Goal: Information Seeking & Learning: Learn about a topic

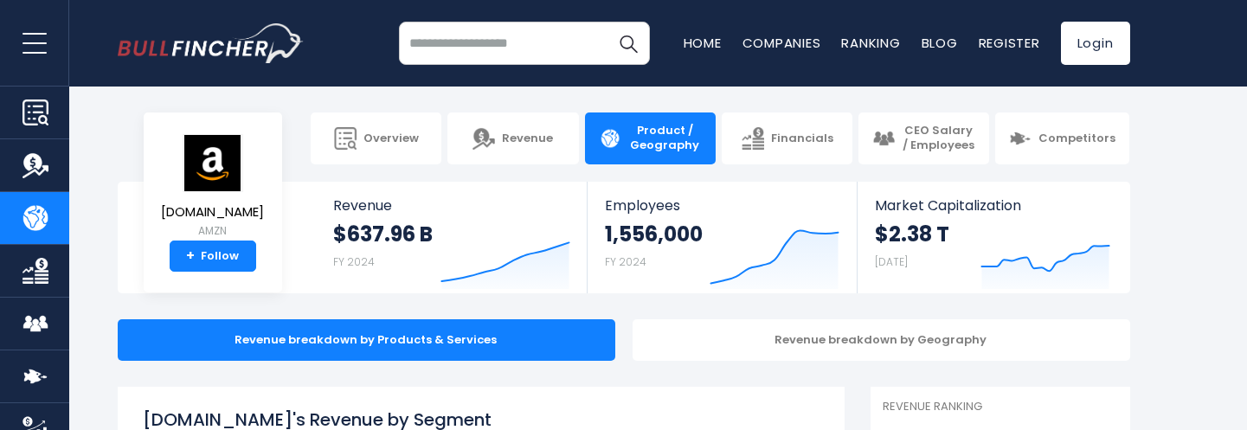
click at [510, 42] on input "search" at bounding box center [524, 43] width 251 height 43
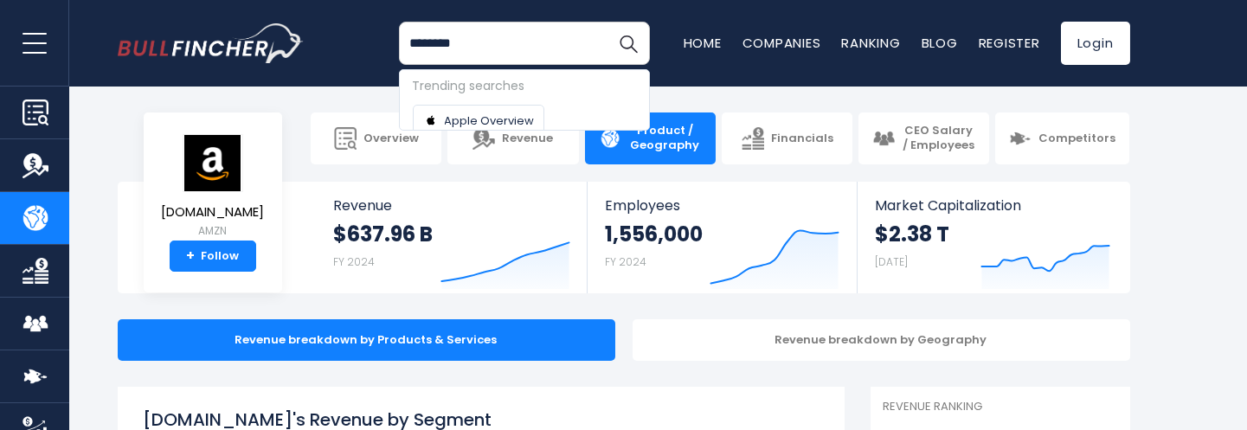
type input "********"
click at [606, 22] on button "Search" at bounding box center [627, 43] width 43 height 43
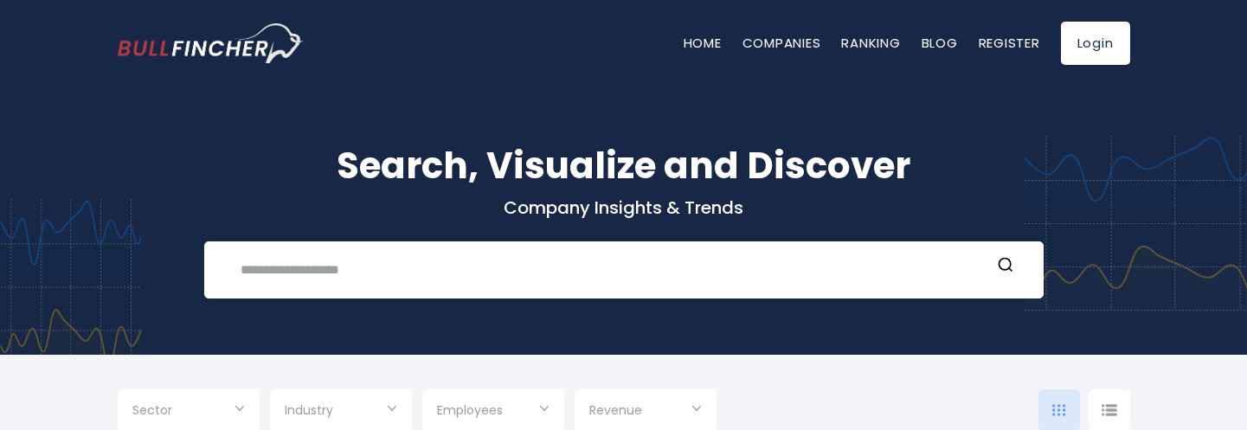
type input "***"
click at [472, 262] on input "text" at bounding box center [611, 269] width 760 height 32
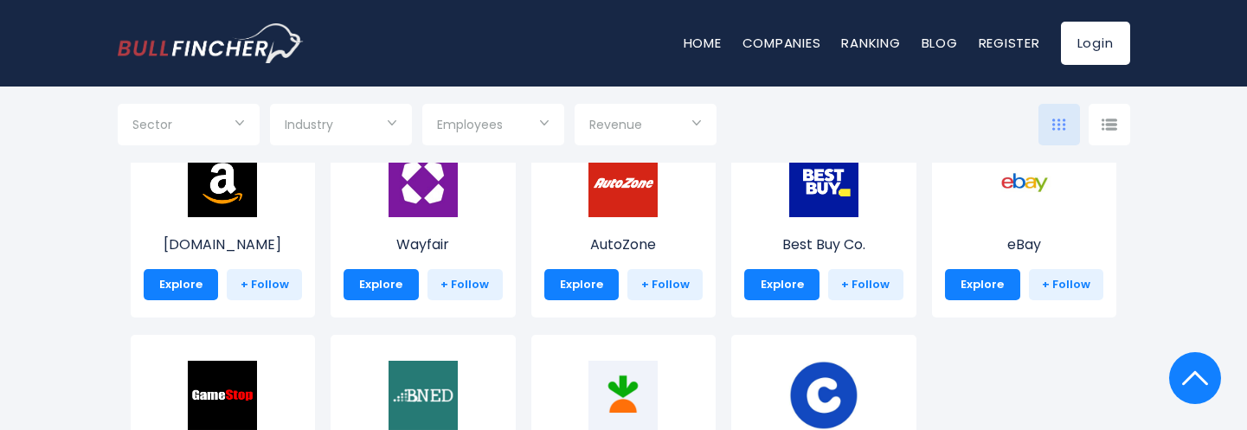
scroll to position [778, 0]
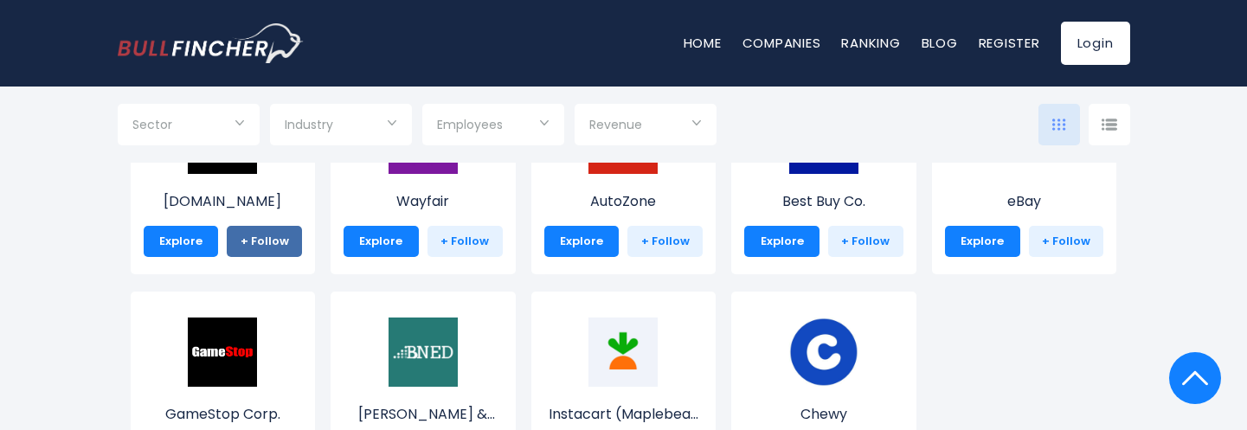
click at [270, 246] on link "+ Follow" at bounding box center [264, 241] width 75 height 31
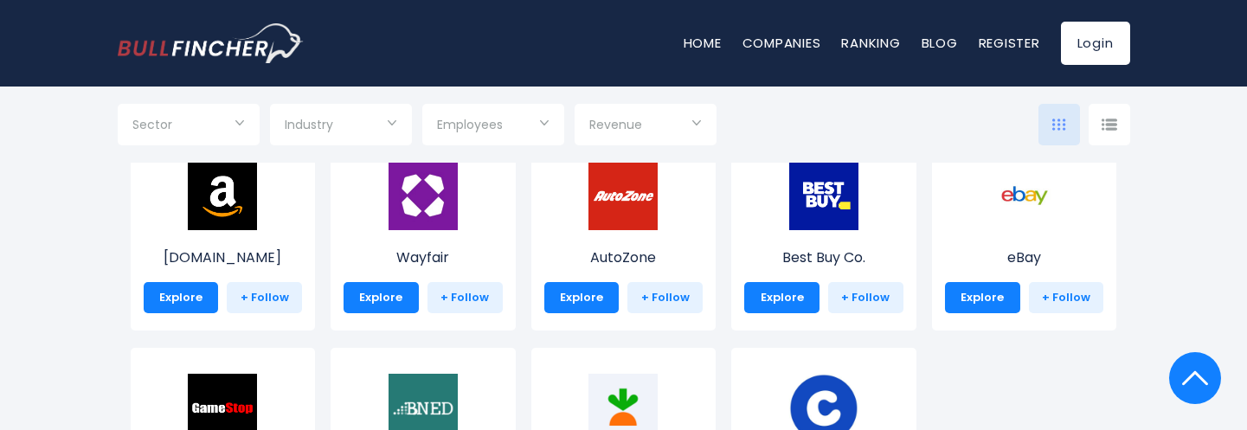
scroll to position [605, 0]
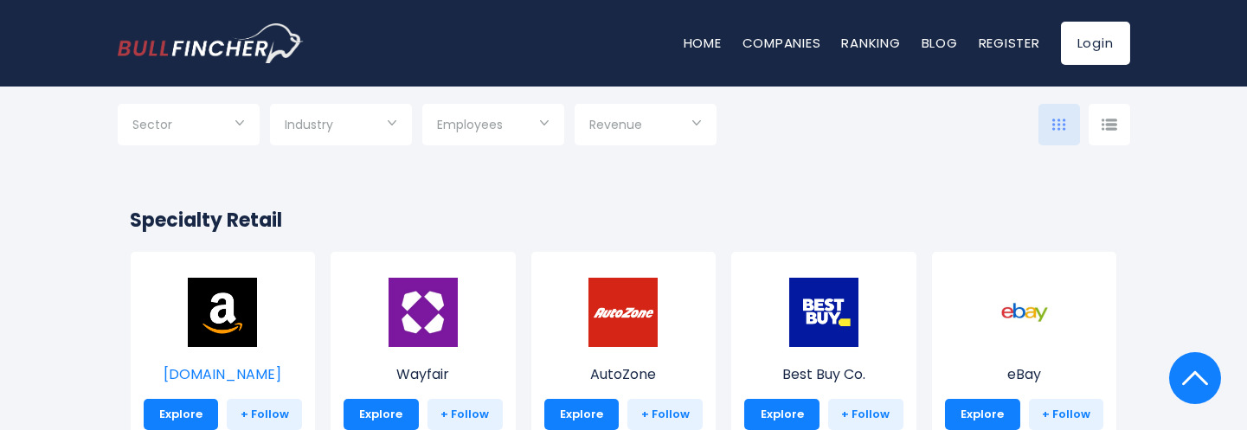
click at [213, 295] on img at bounding box center [222, 312] width 69 height 69
click at [223, 375] on p "[DOMAIN_NAME]" at bounding box center [223, 374] width 159 height 21
click at [225, 371] on p "[DOMAIN_NAME]" at bounding box center [223, 374] width 159 height 21
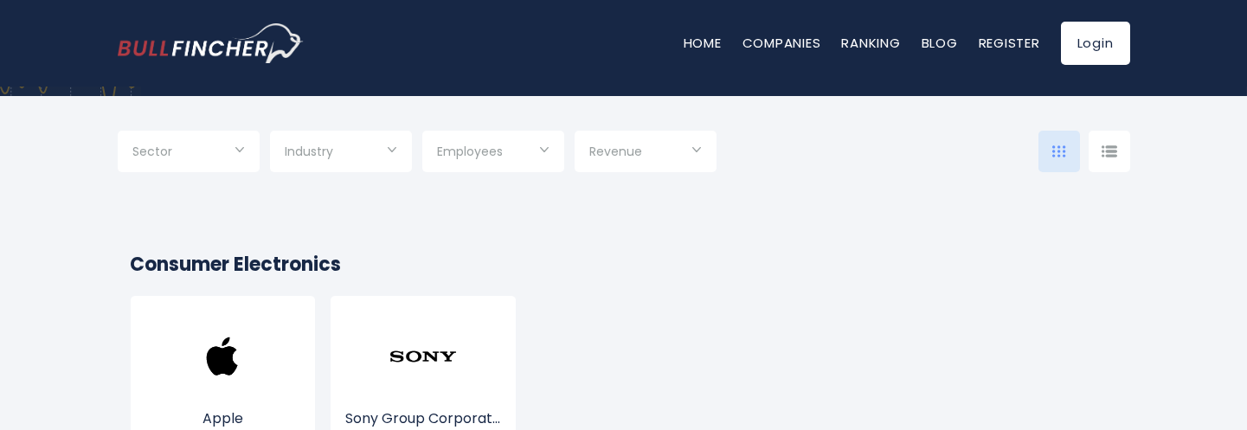
scroll to position [0, 0]
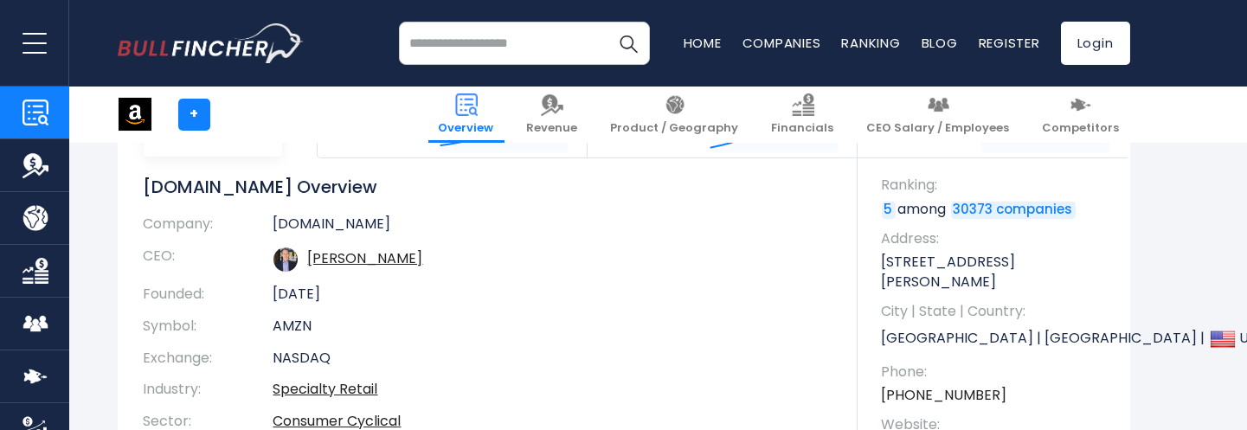
scroll to position [173, 0]
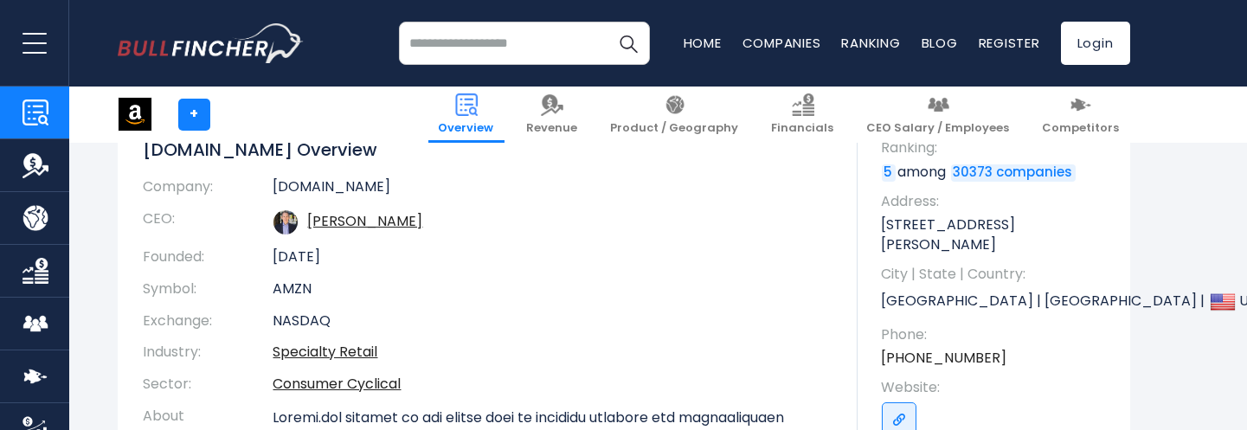
click at [436, 224] on td "Andrew R. Jassy" at bounding box center [552, 222] width 558 height 38
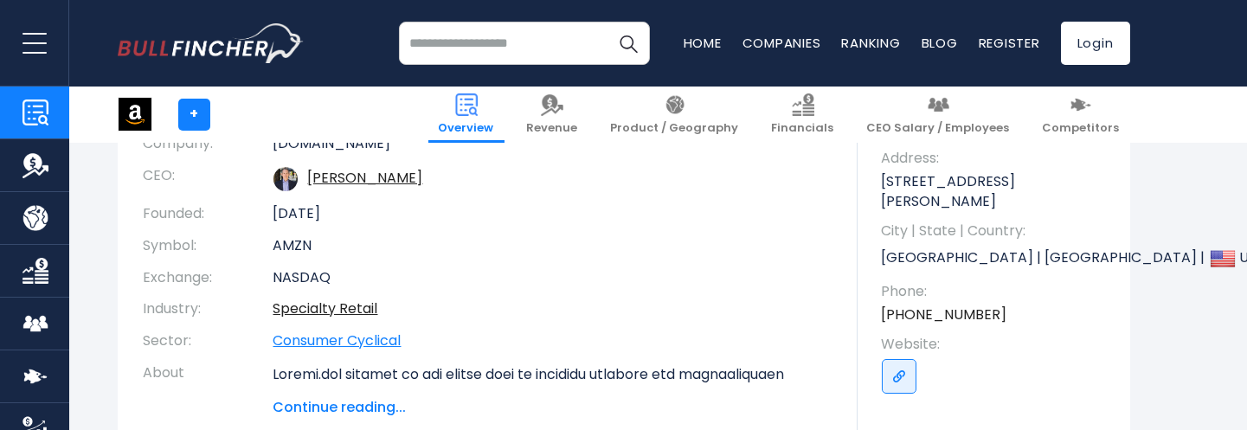
scroll to position [259, 0]
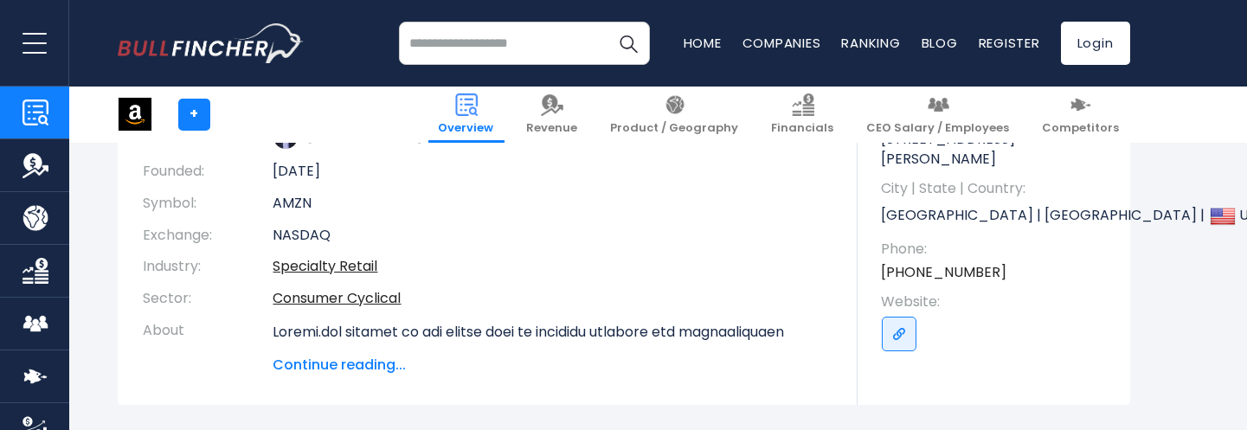
click at [387, 367] on span "Continue reading..." at bounding box center [552, 365] width 558 height 21
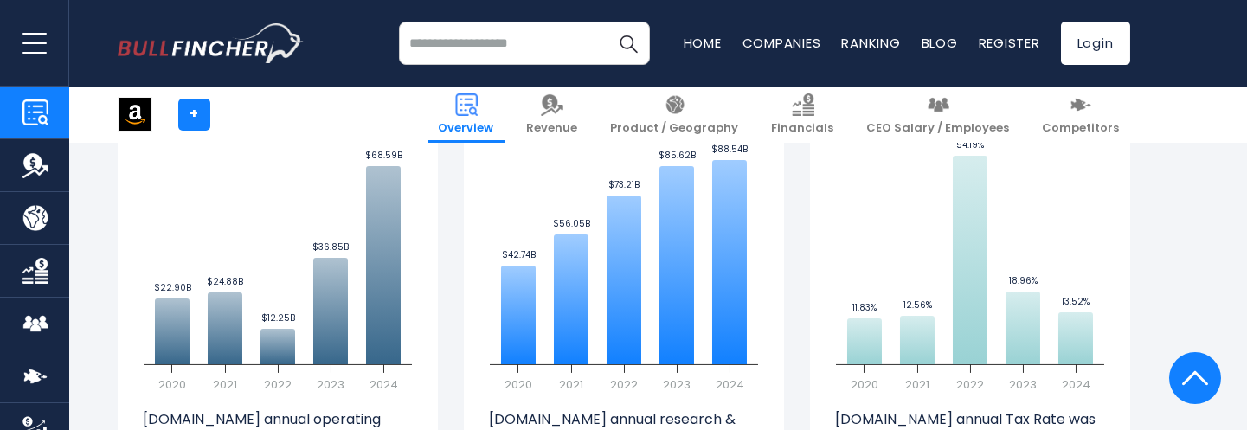
scroll to position [3027, 0]
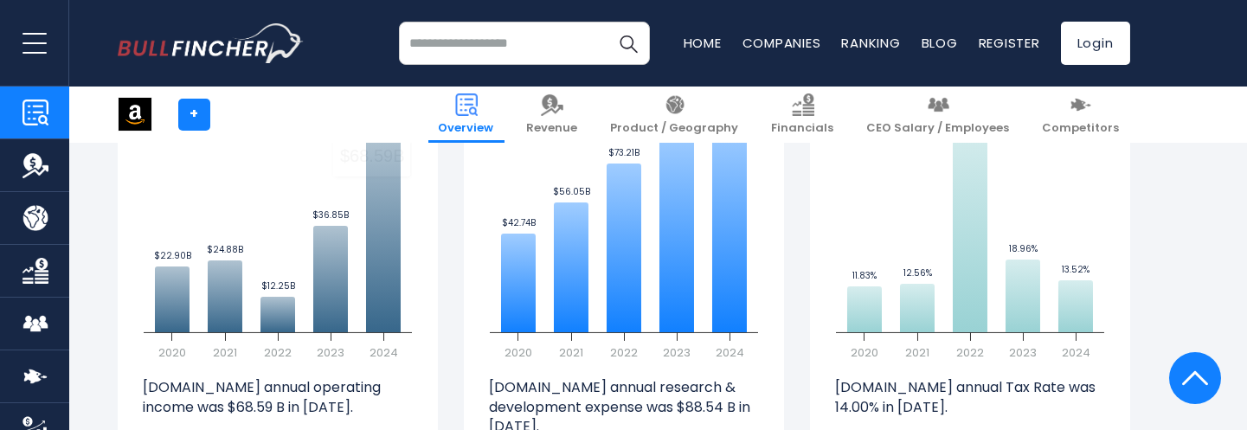
click at [560, 36] on input "search" at bounding box center [524, 43] width 251 height 43
type input "*********"
click at [606, 22] on button "Search" at bounding box center [627, 43] width 43 height 43
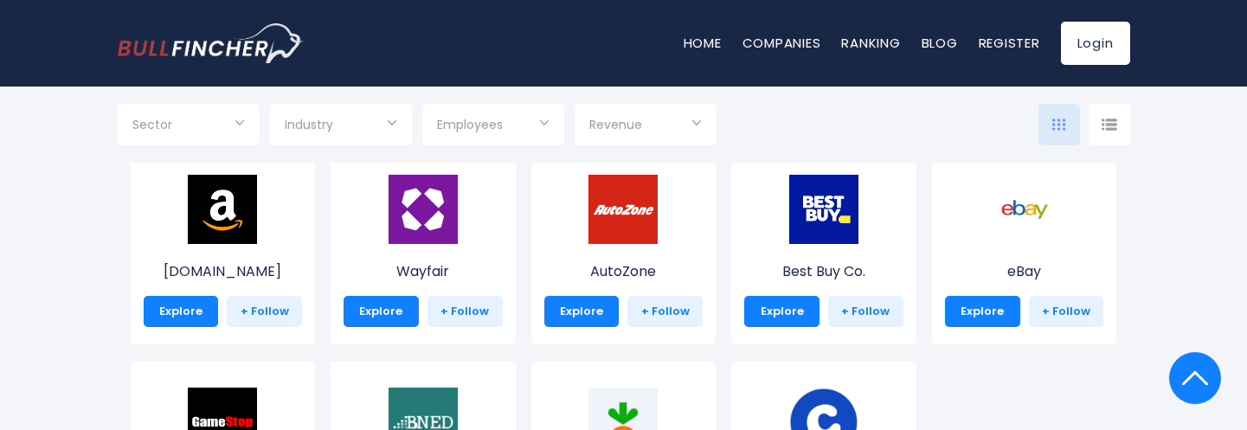
scroll to position [615, 0]
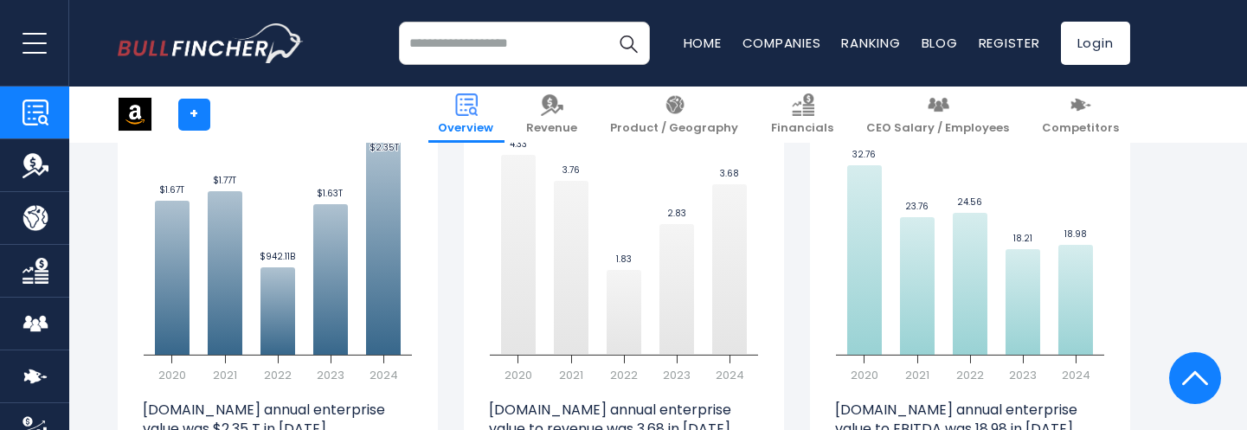
scroll to position [5053, 0]
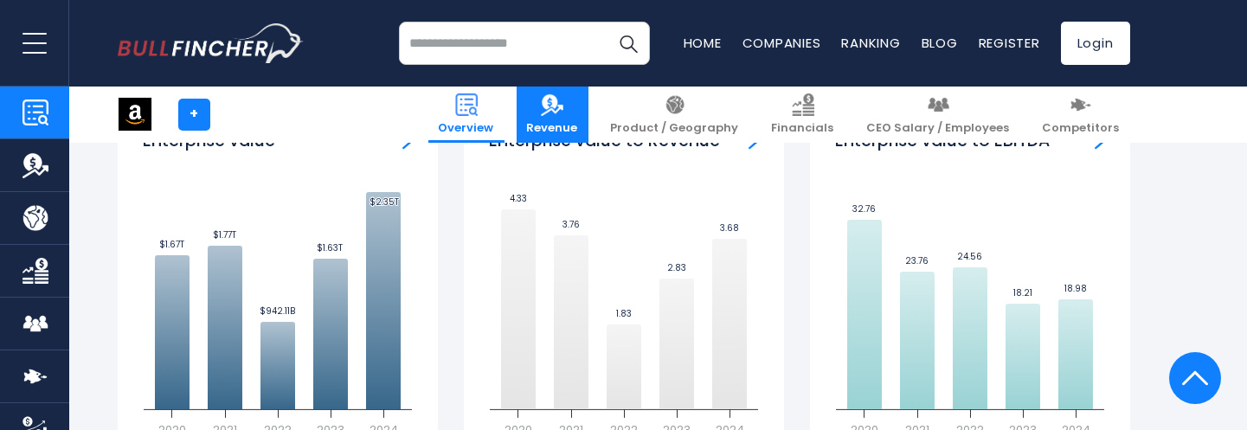
click at [578, 127] on span "Revenue" at bounding box center [552, 128] width 51 height 15
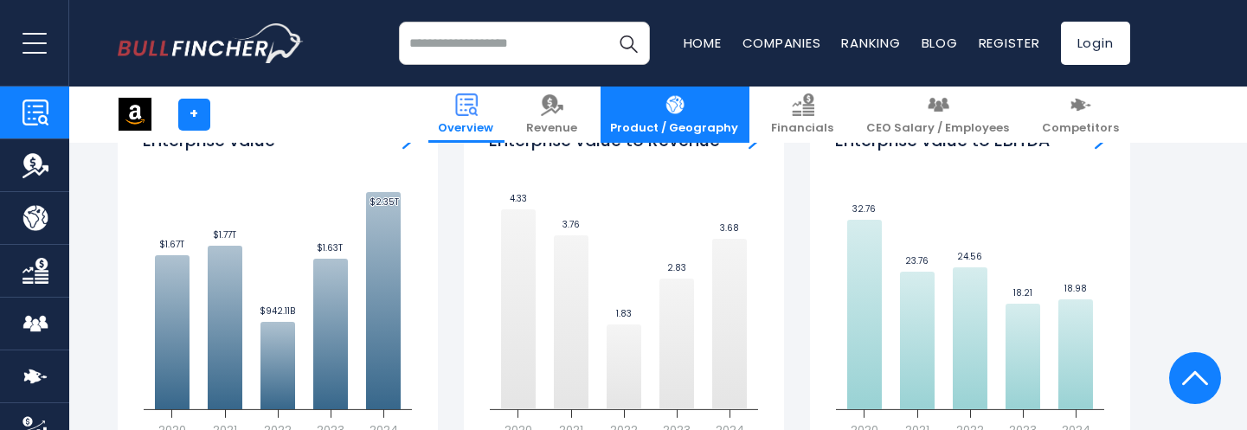
click at [686, 106] on img at bounding box center [675, 104] width 22 height 22
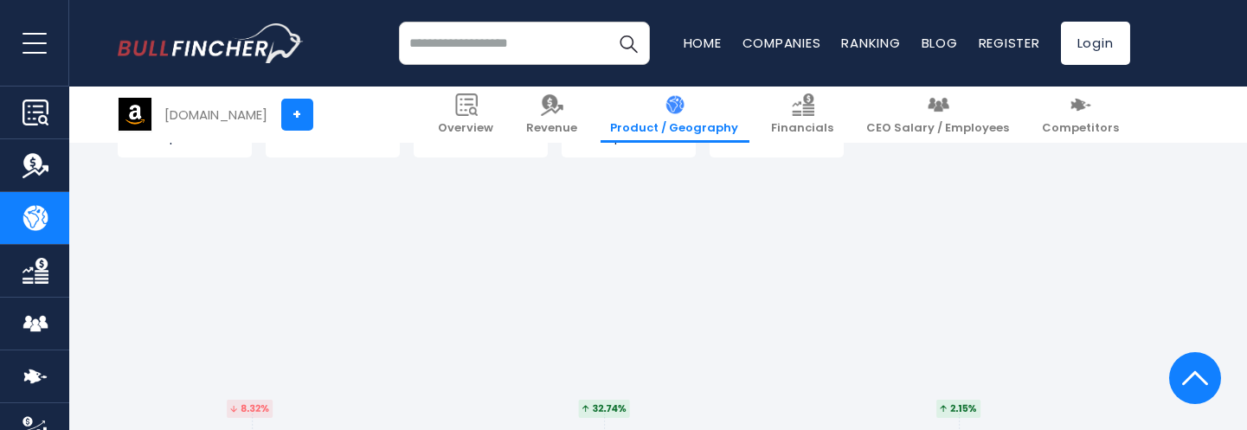
scroll to position [3928, 0]
click at [227, 124] on div "[DOMAIN_NAME]" at bounding box center [216, 115] width 103 height 20
click at [241, 118] on div "[DOMAIN_NAME]" at bounding box center [216, 115] width 103 height 20
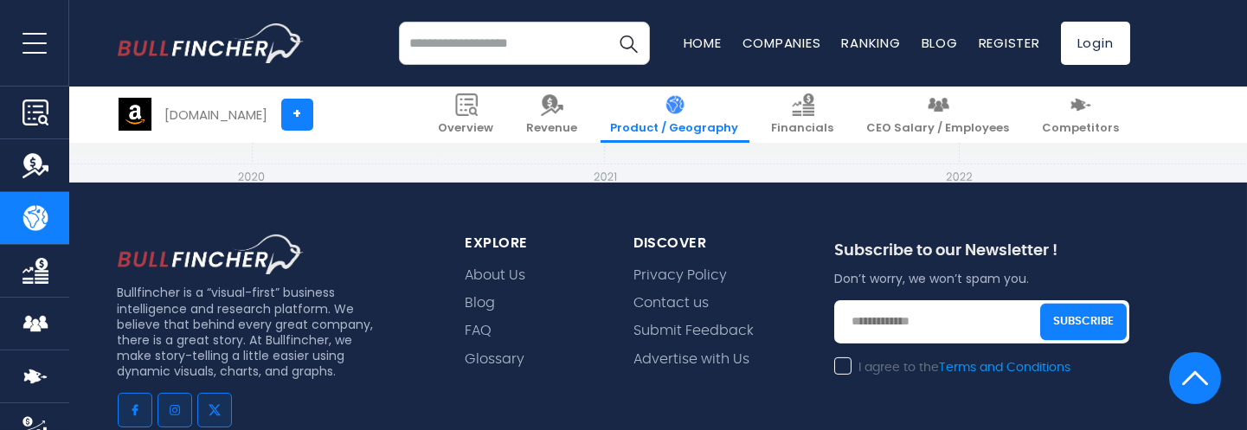
scroll to position [4361, 0]
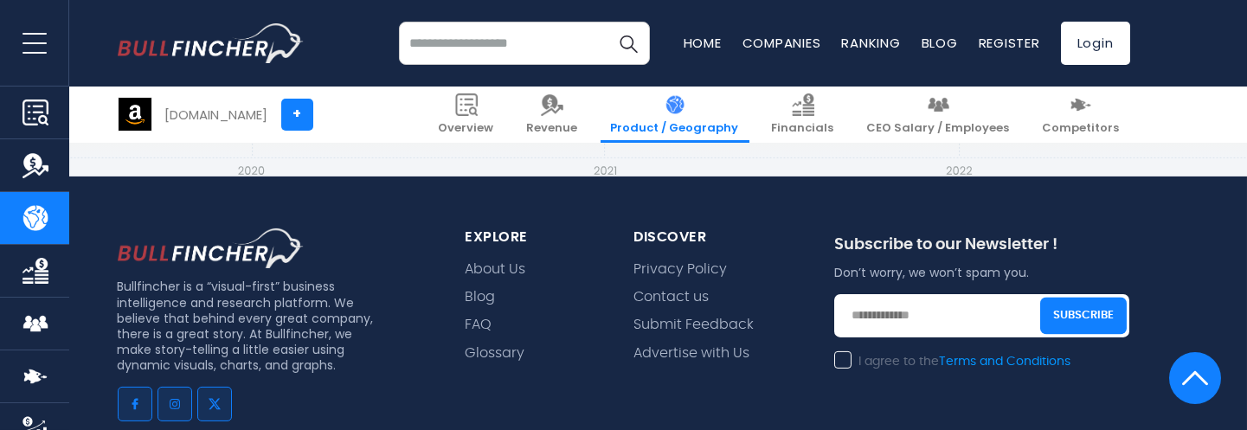
click at [30, 279] on img "Company Financials" at bounding box center [35, 271] width 26 height 26
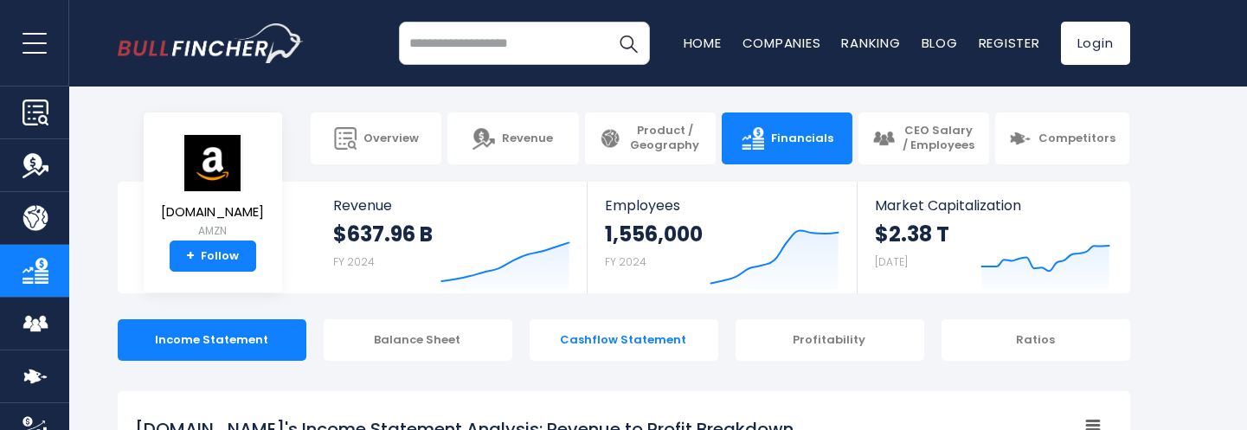
click at [626, 351] on div "Cashflow Statement" at bounding box center [623, 340] width 189 height 42
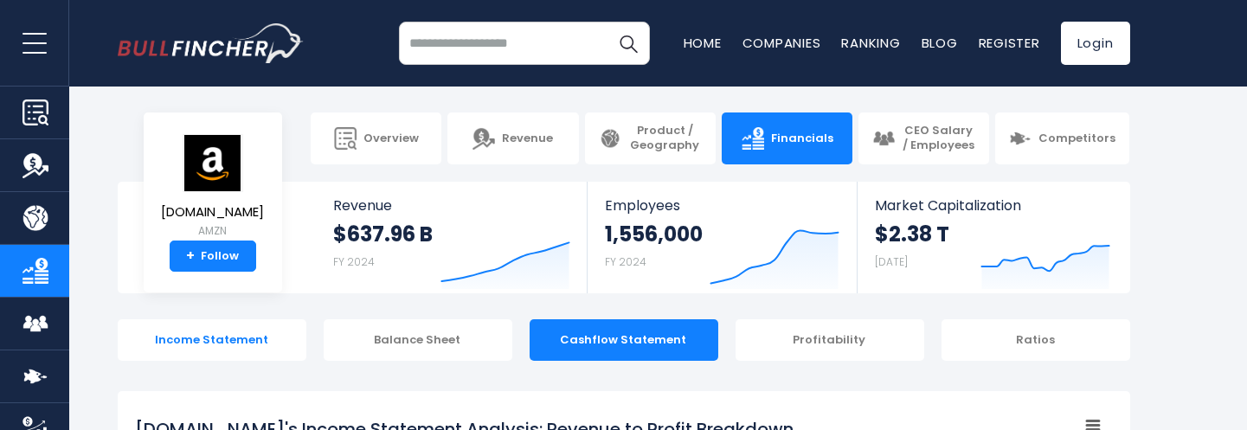
click at [211, 343] on div "Income Statement" at bounding box center [212, 340] width 189 height 42
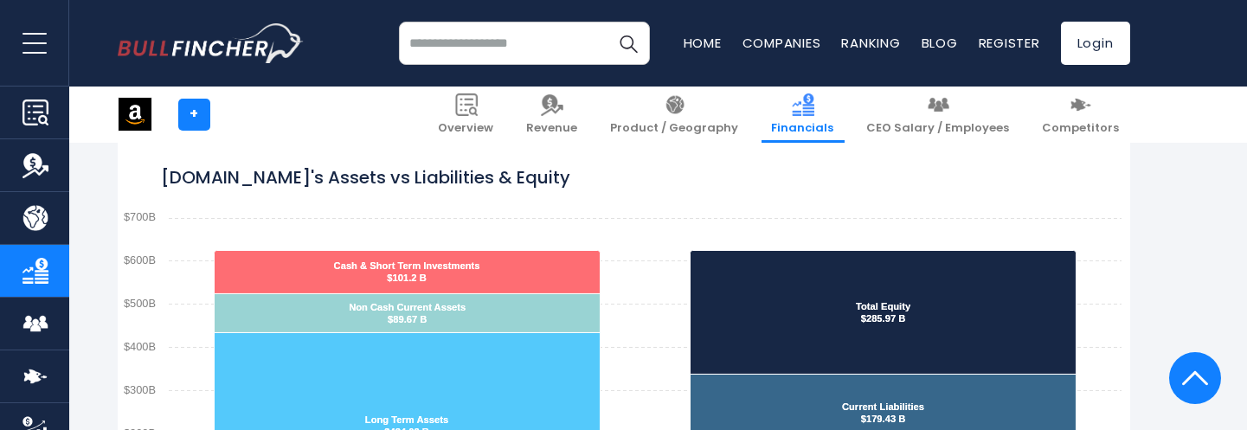
scroll to position [850, 0]
